Goal: Task Accomplishment & Management: Use online tool/utility

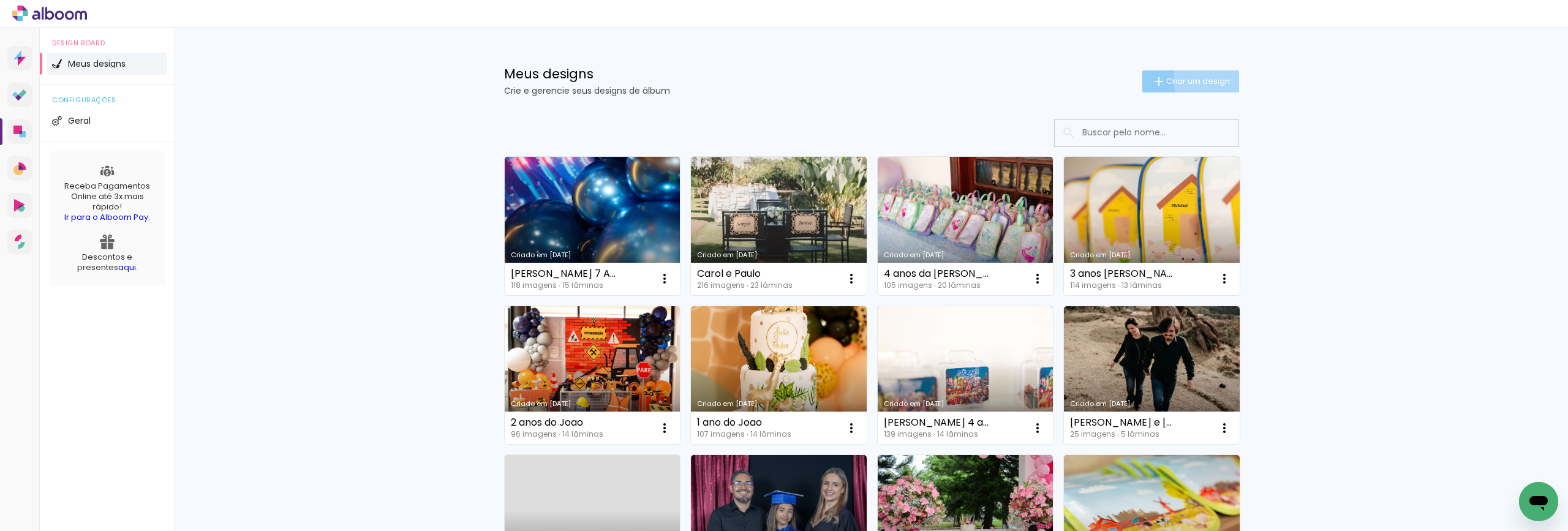
click at [1206, 80] on span "Criar um design" at bounding box center [1198, 81] width 63 height 8
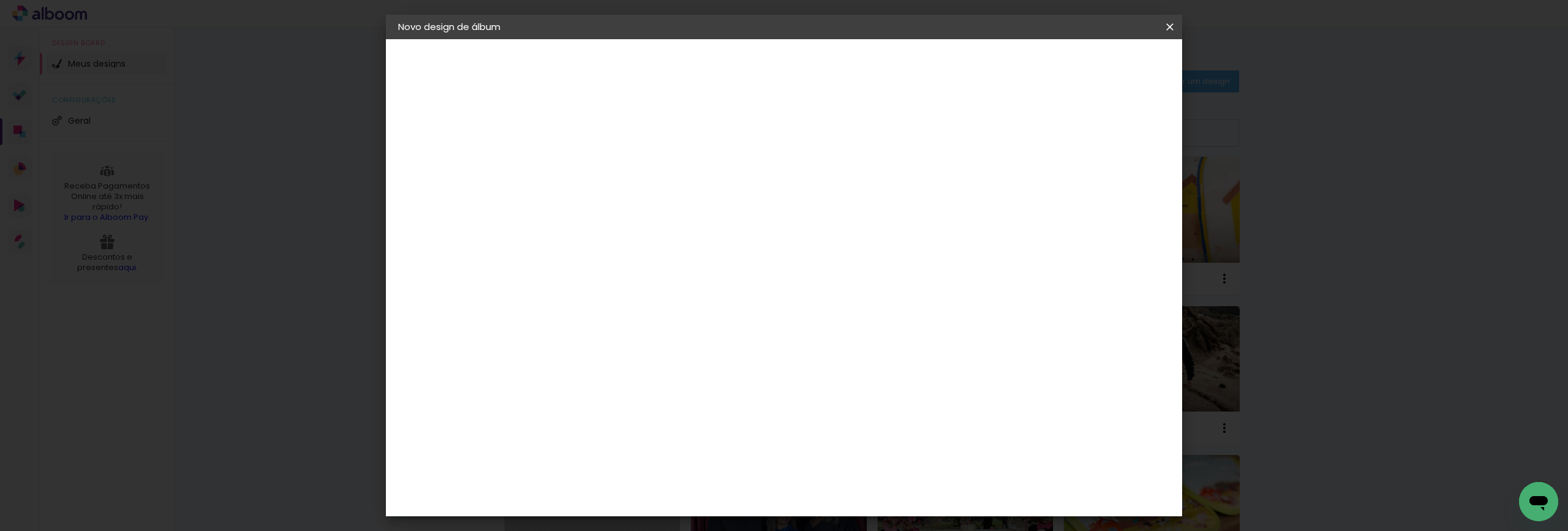
click at [598, 169] on input at bounding box center [598, 165] width 0 height 19
type input "teste"
type paper-input "teste"
click at [0, 0] on slot "Avançar" at bounding box center [0, 0] width 0 height 0
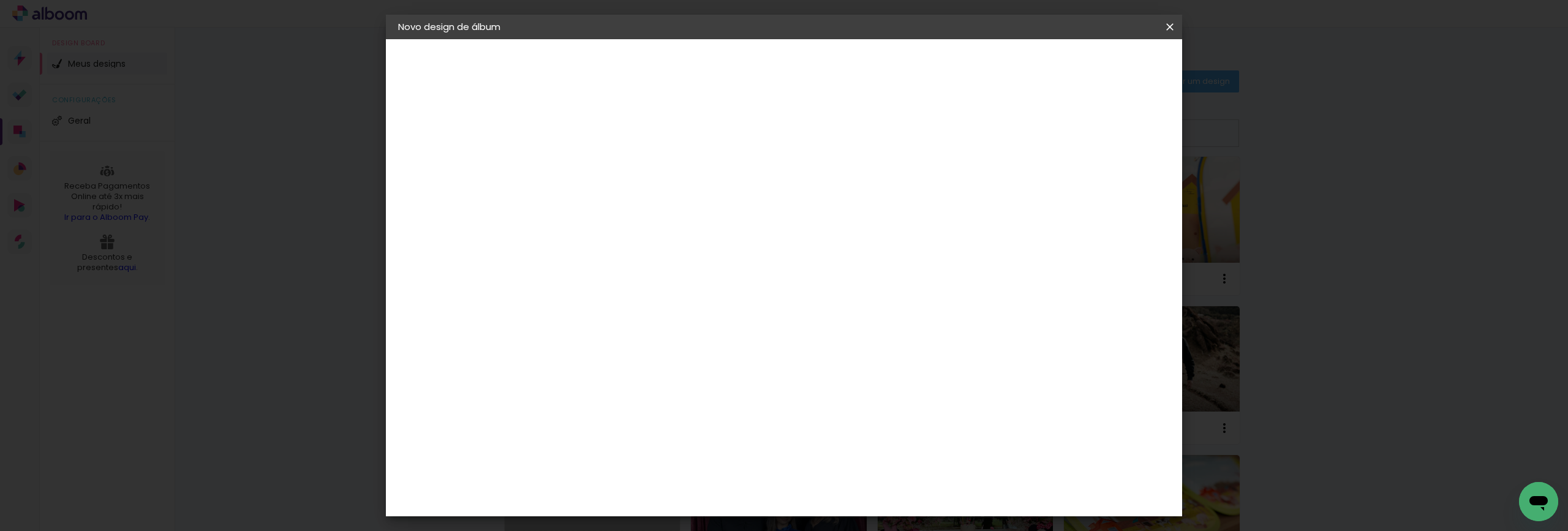
click at [625, 471] on div "Master Album" at bounding box center [607, 480] width 34 height 20
click at [828, 73] on paper-button "Avançar" at bounding box center [797, 65] width 60 height 20
click at [681, 393] on span "25 × 25" at bounding box center [652, 405] width 57 height 25
click at [0, 0] on slot "Avançar" at bounding box center [0, 0] width 0 height 0
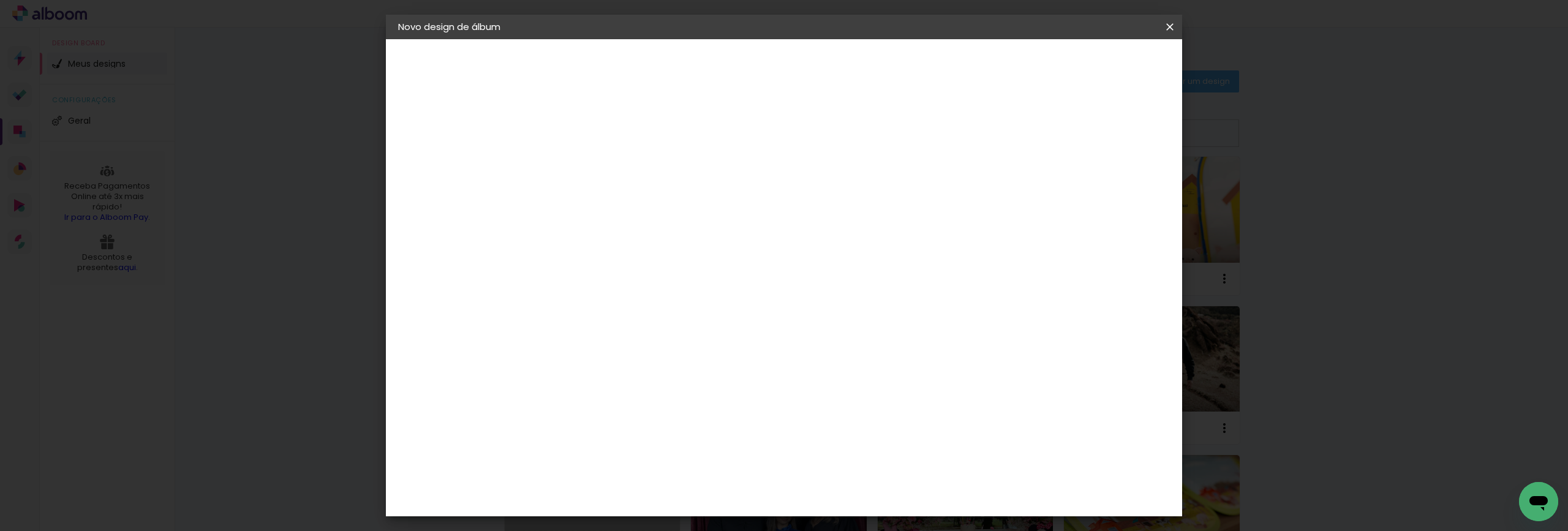
click at [1024, 136] on div at bounding box center [1018, 132] width 11 height 11
type paper-checkbox "on"
click at [1094, 67] on span "Iniciar design" at bounding box center [1066, 64] width 56 height 8
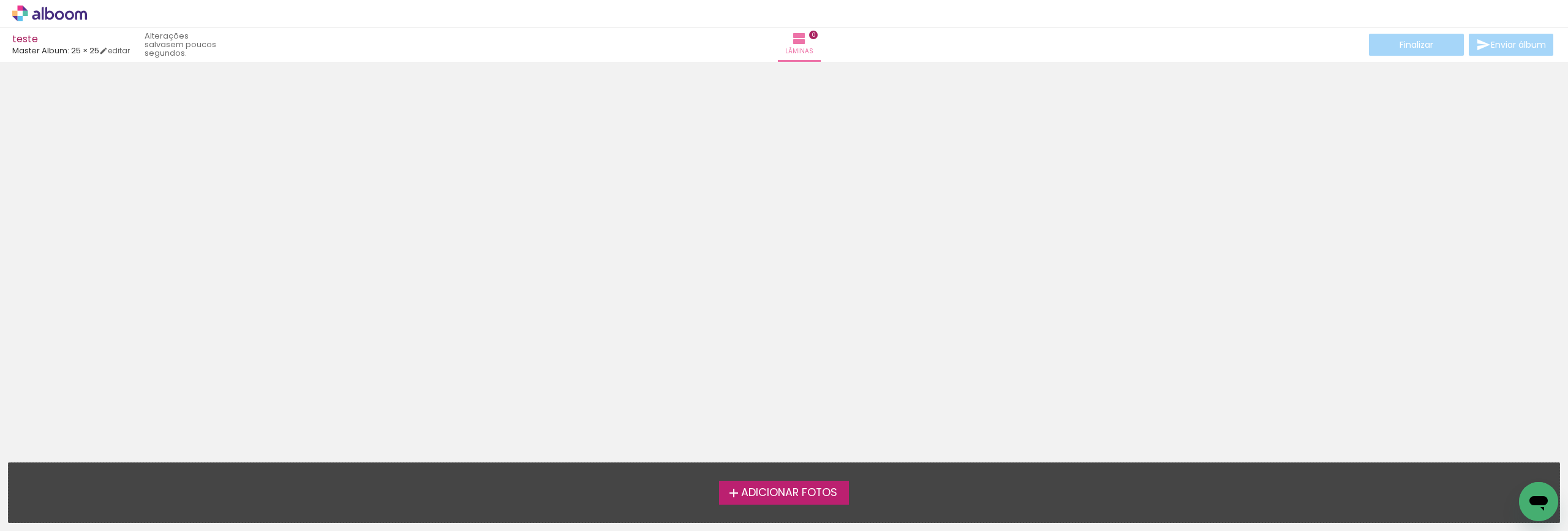
click at [821, 488] on span "Adicionar Fotos" at bounding box center [789, 493] width 96 height 11
click at [0, 0] on input "file" at bounding box center [0, 0] width 0 height 0
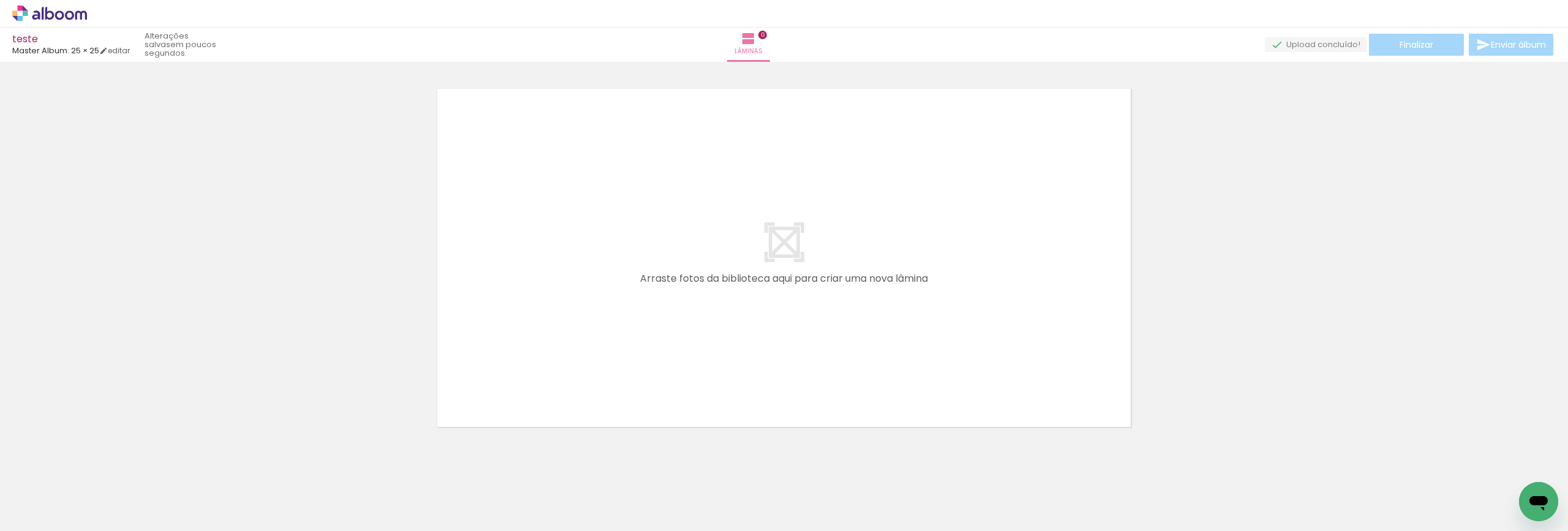
scroll to position [16, 0]
